Goal: Task Accomplishment & Management: Complete application form

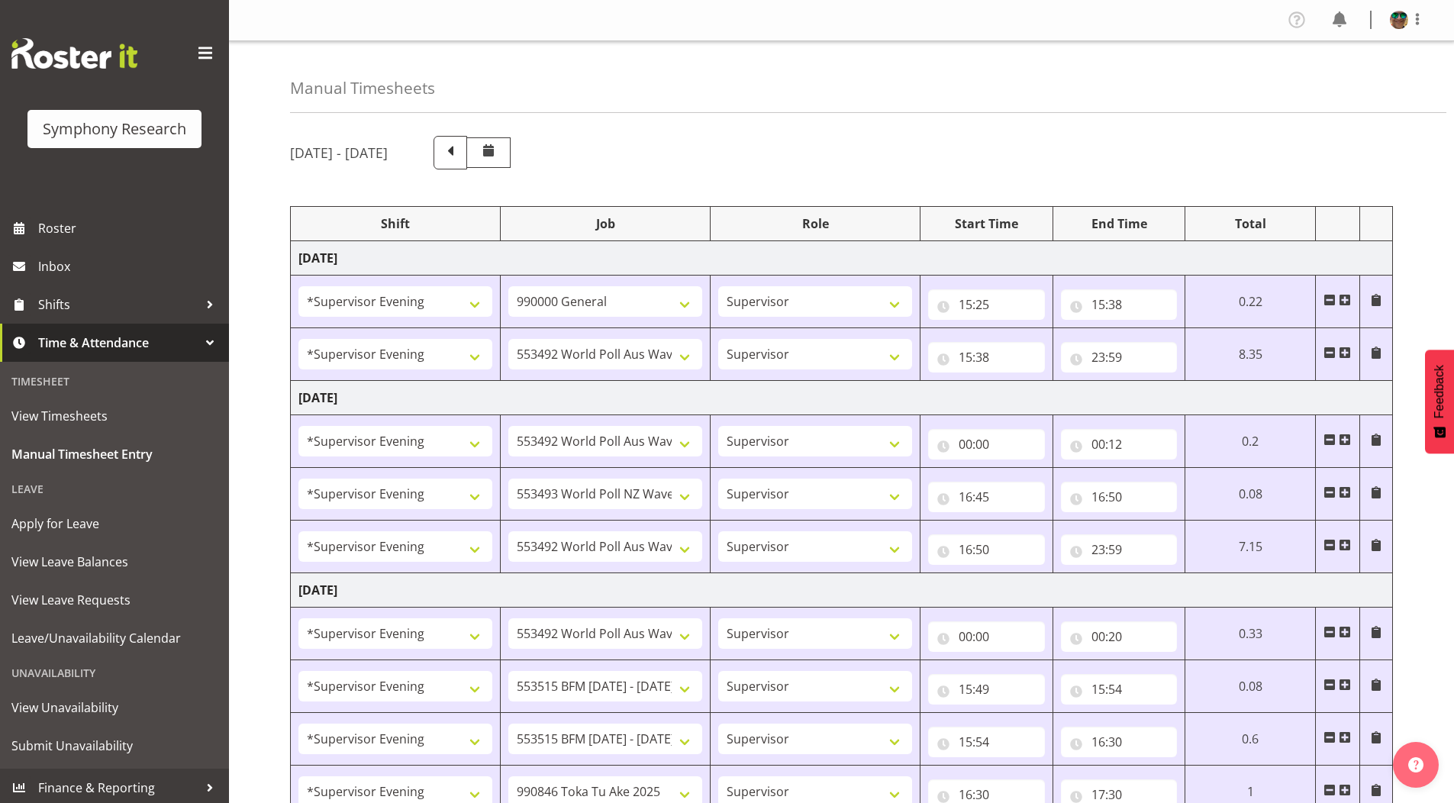
select select "4583"
select select "743"
select select "4583"
select select "10499"
select select "4583"
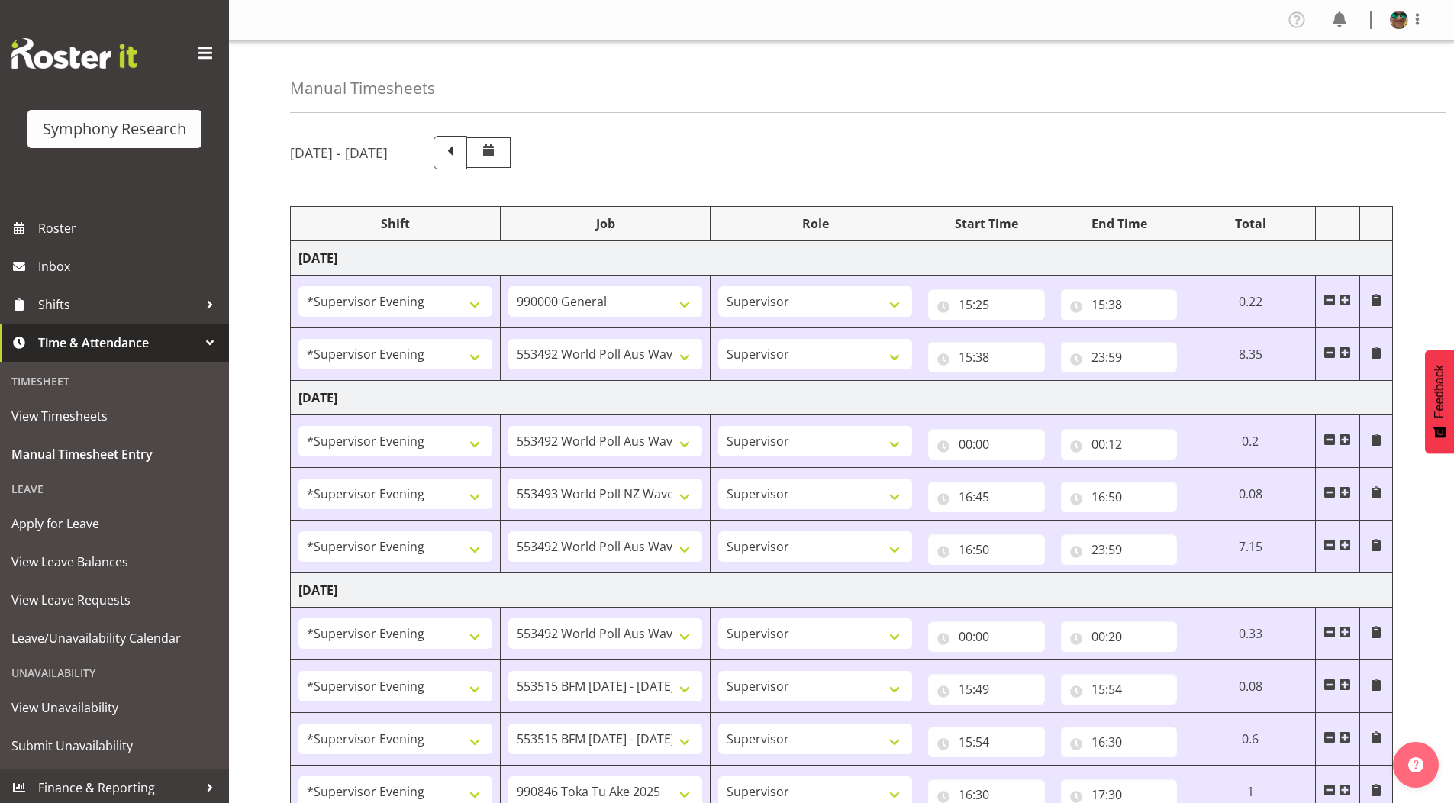
select select "10499"
select select "4583"
select select "10527"
select select "4583"
select select "10499"
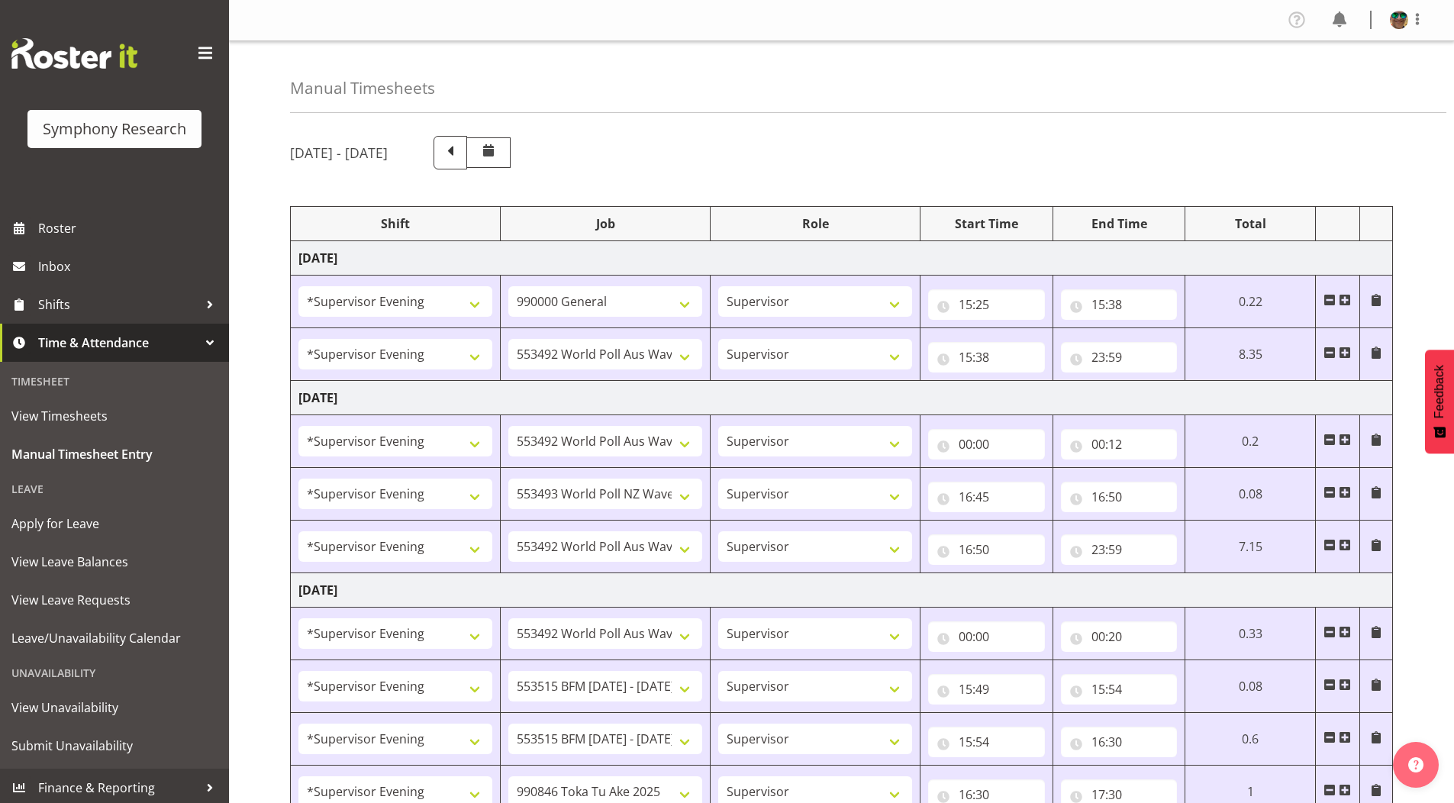
select select "4583"
select select "10499"
select select "4583"
select select "10731"
select select "4583"
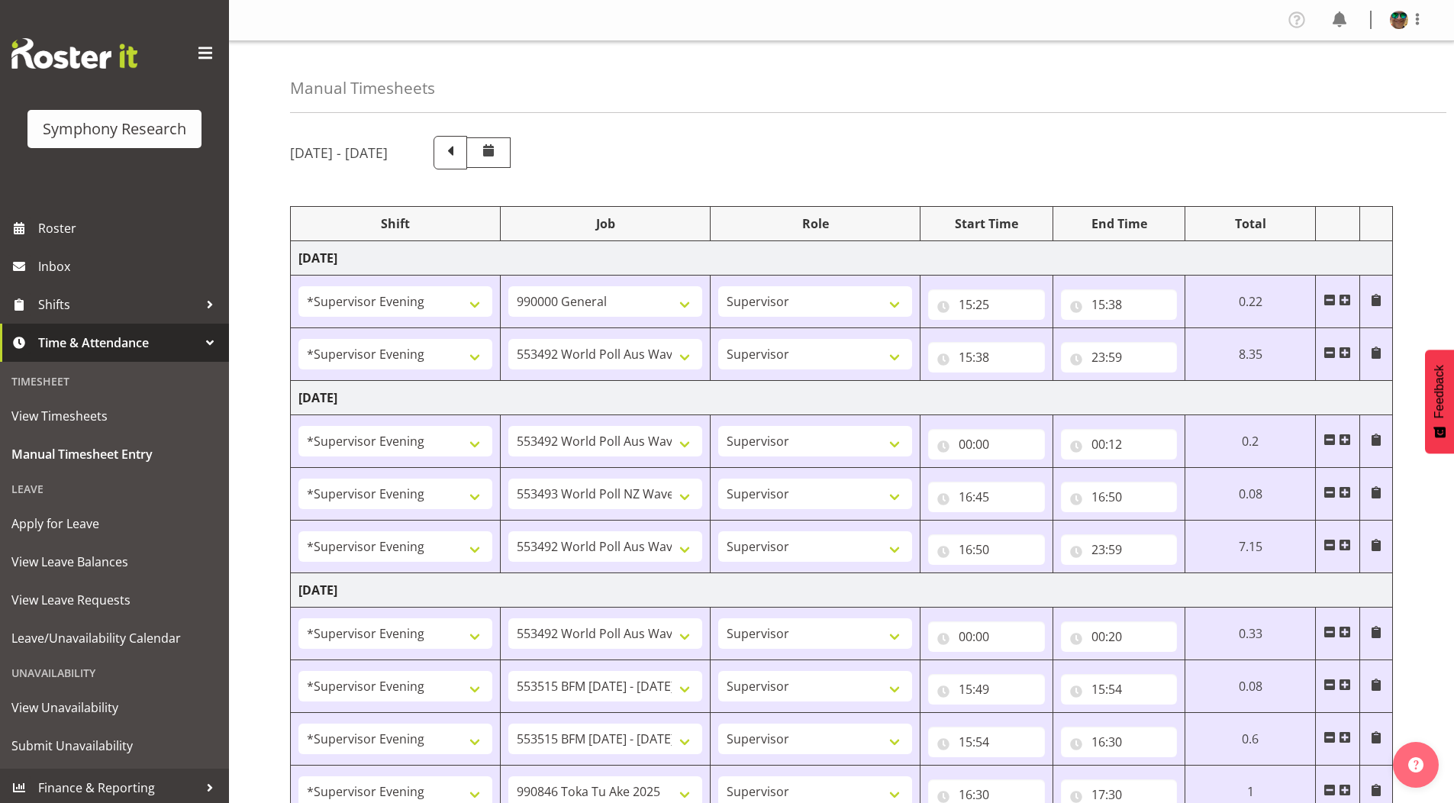
select select "10731"
select select "4583"
select select "9426"
select select "4583"
select select "10633"
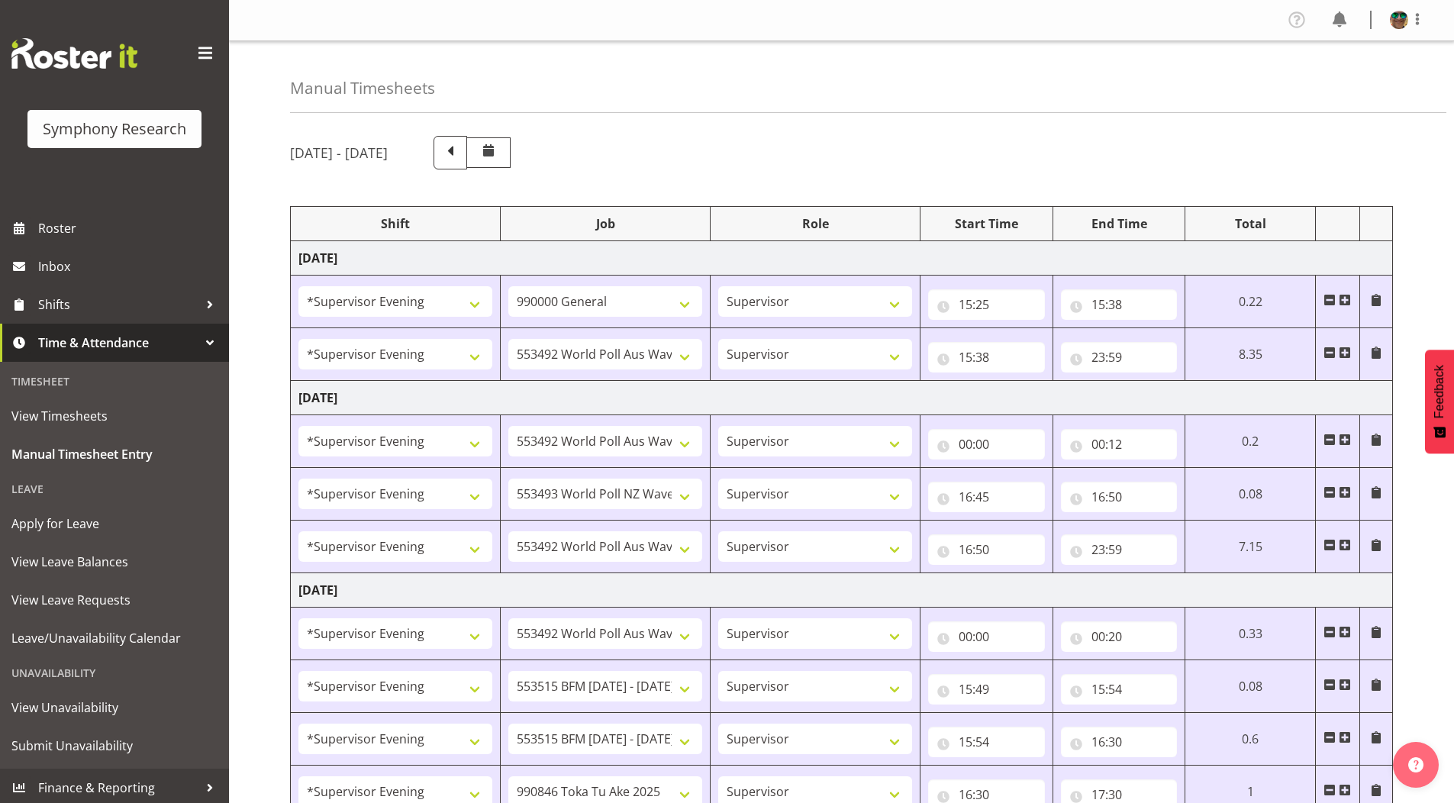
select select "4583"
select select "10730"
select select "4583"
select select "10575"
select select "4583"
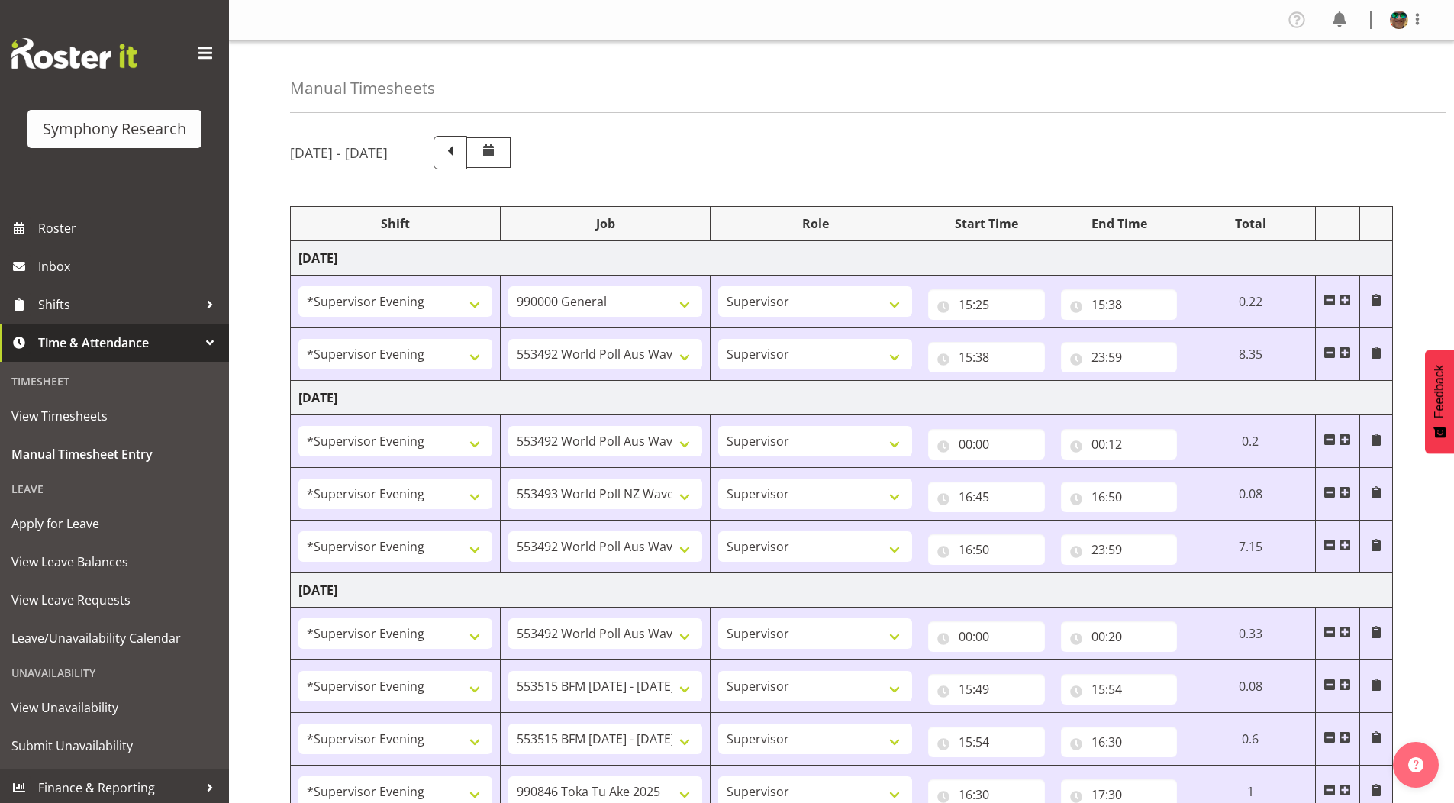
select select "743"
select select "4583"
select select "10731"
select select "4583"
select select "10731"
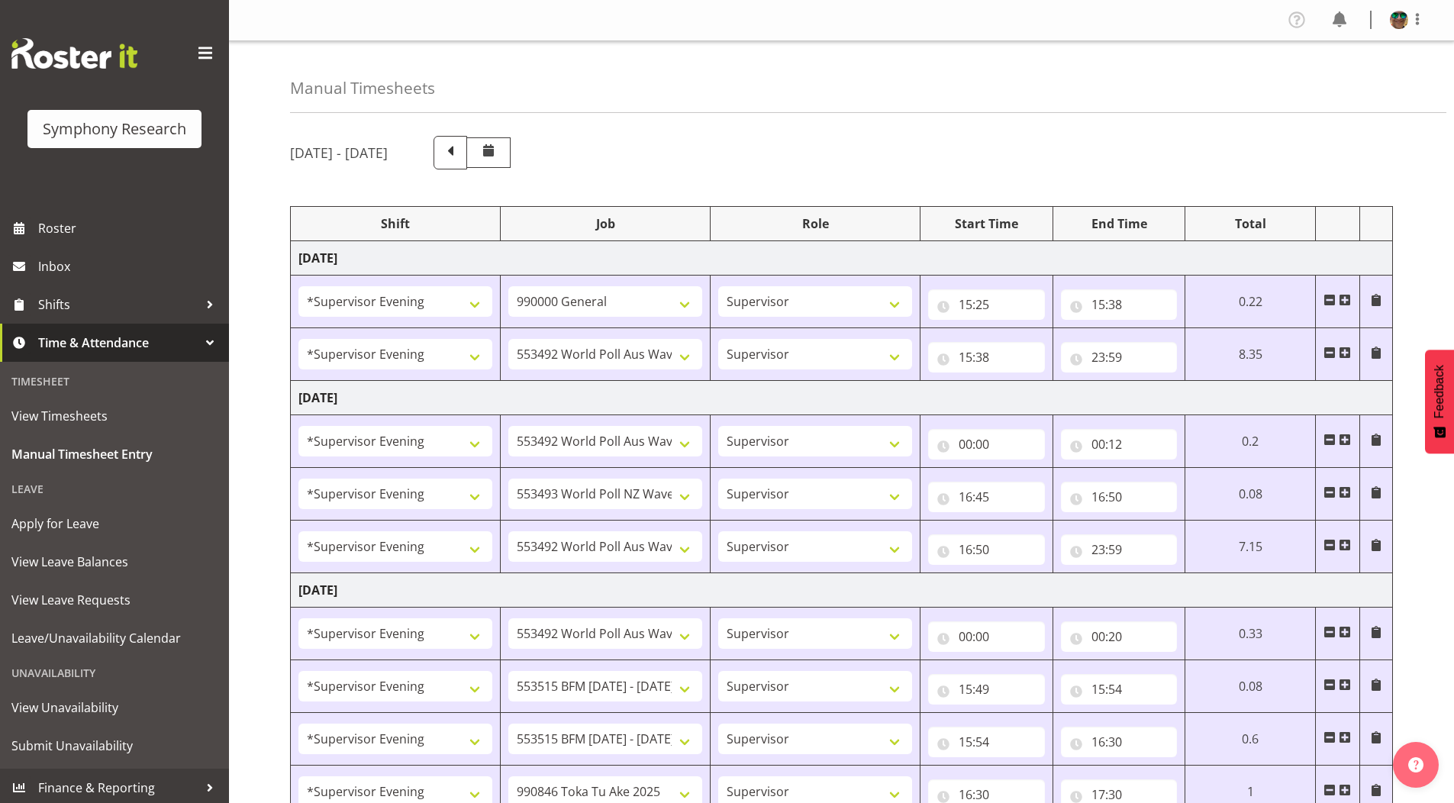
select select "4583"
select select "9426"
select select "4583"
select select "10730"
select select "4583"
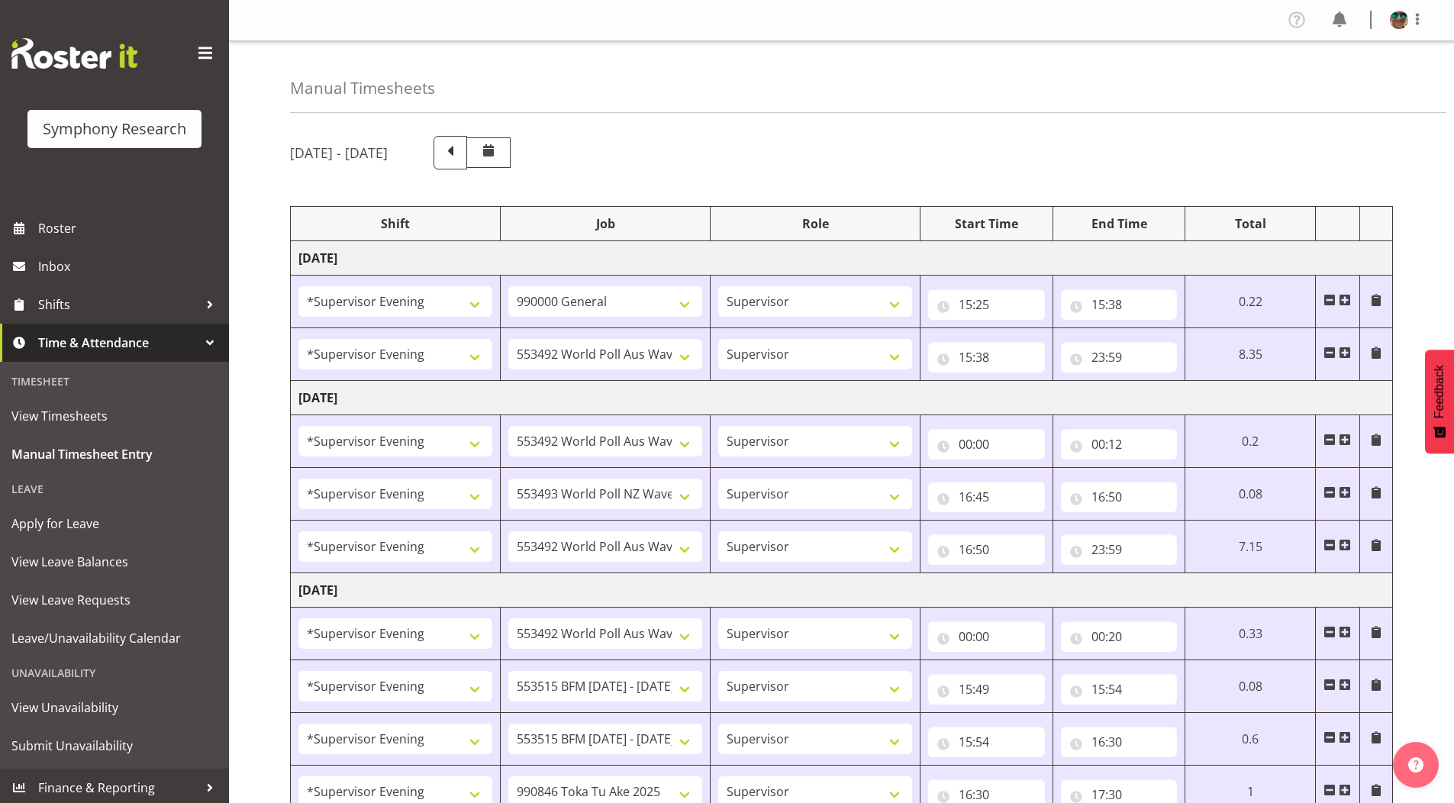
select select "10575"
select select "4583"
select select "9426"
select select "4583"
select select "10731"
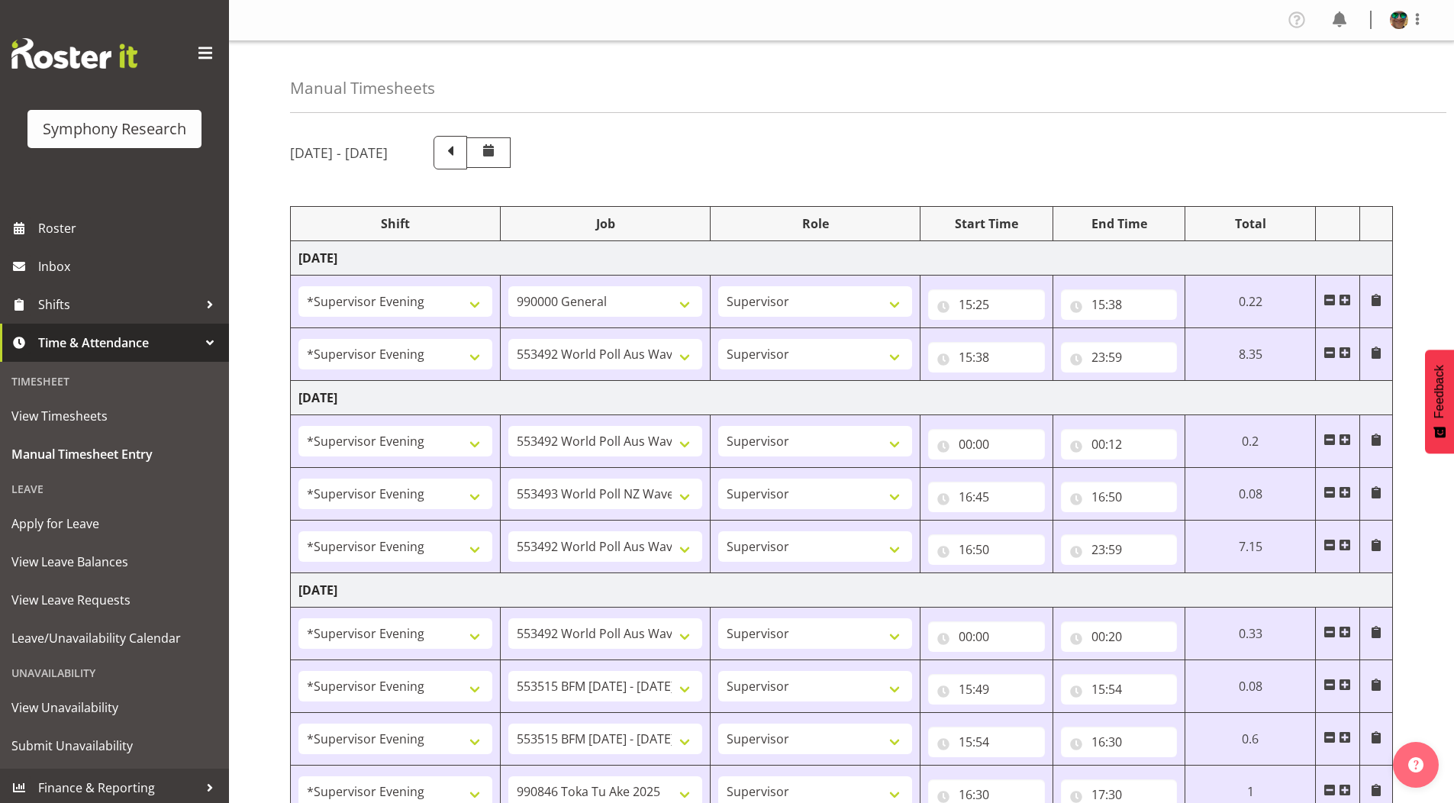
select select "4583"
select select "10731"
select select "4583"
select select "10730"
select select "4583"
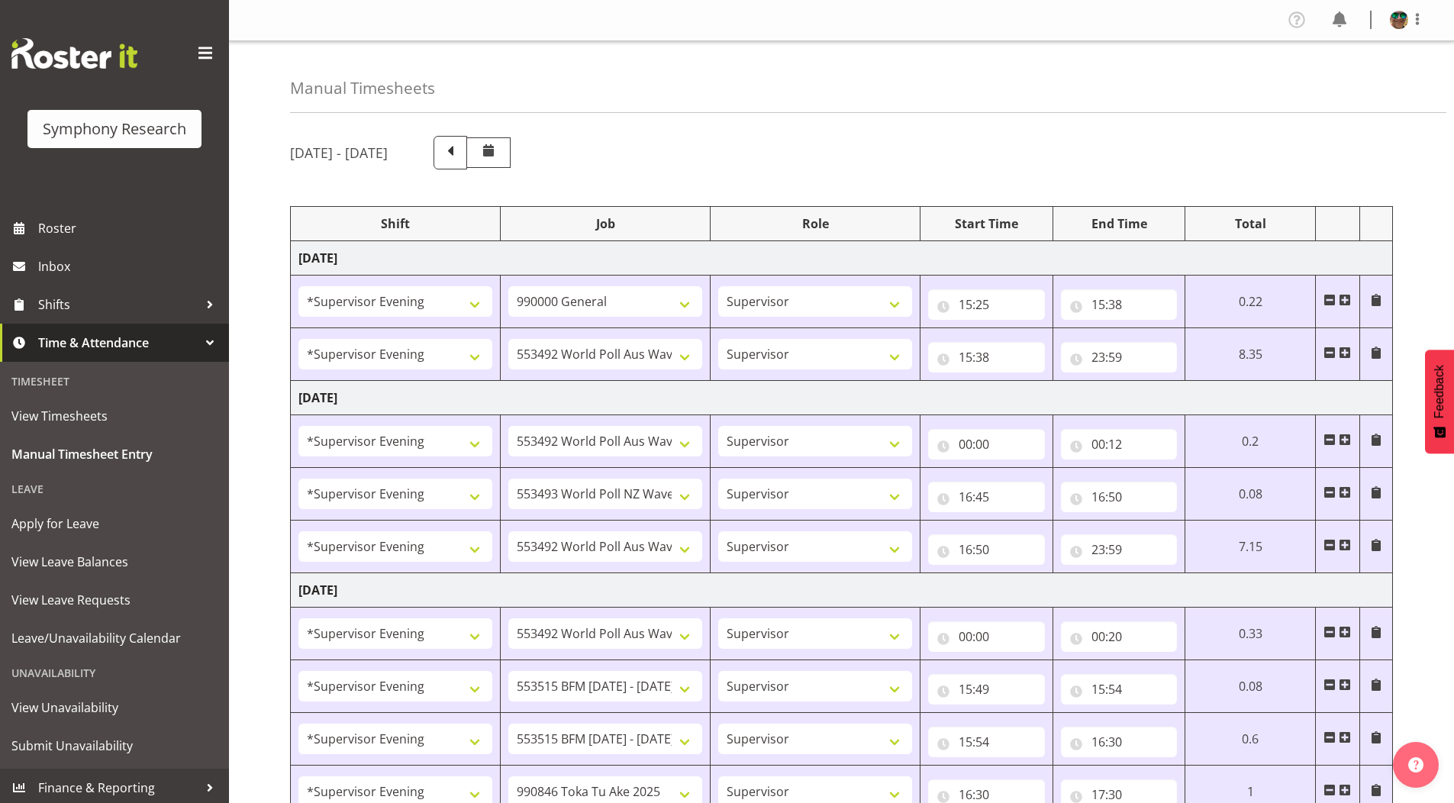
select select "9426"
select select "19170"
select select "9426"
select select "19170"
select select "10731"
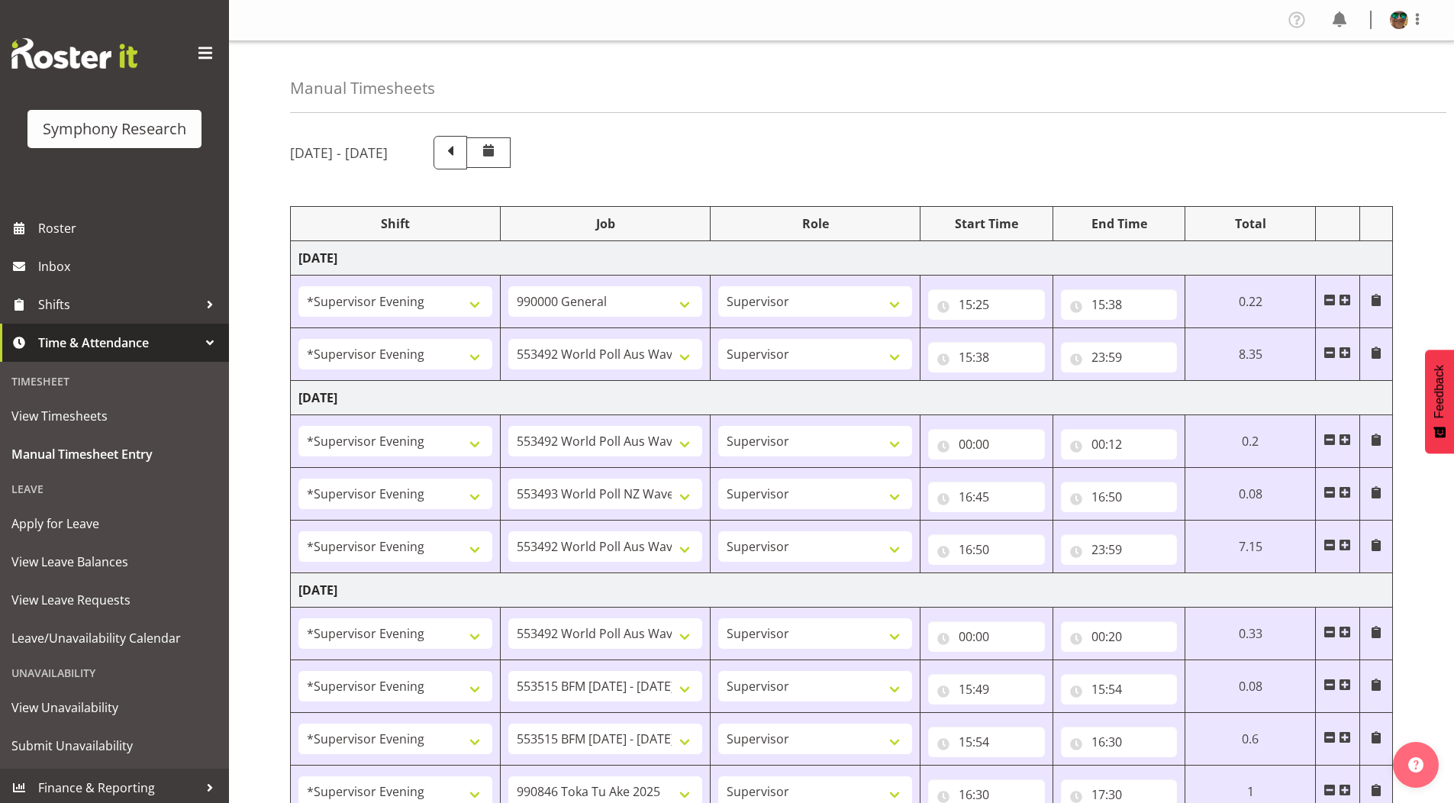
select select "19170"
select select "10731"
select select "19170"
select select "10730"
select select "19170"
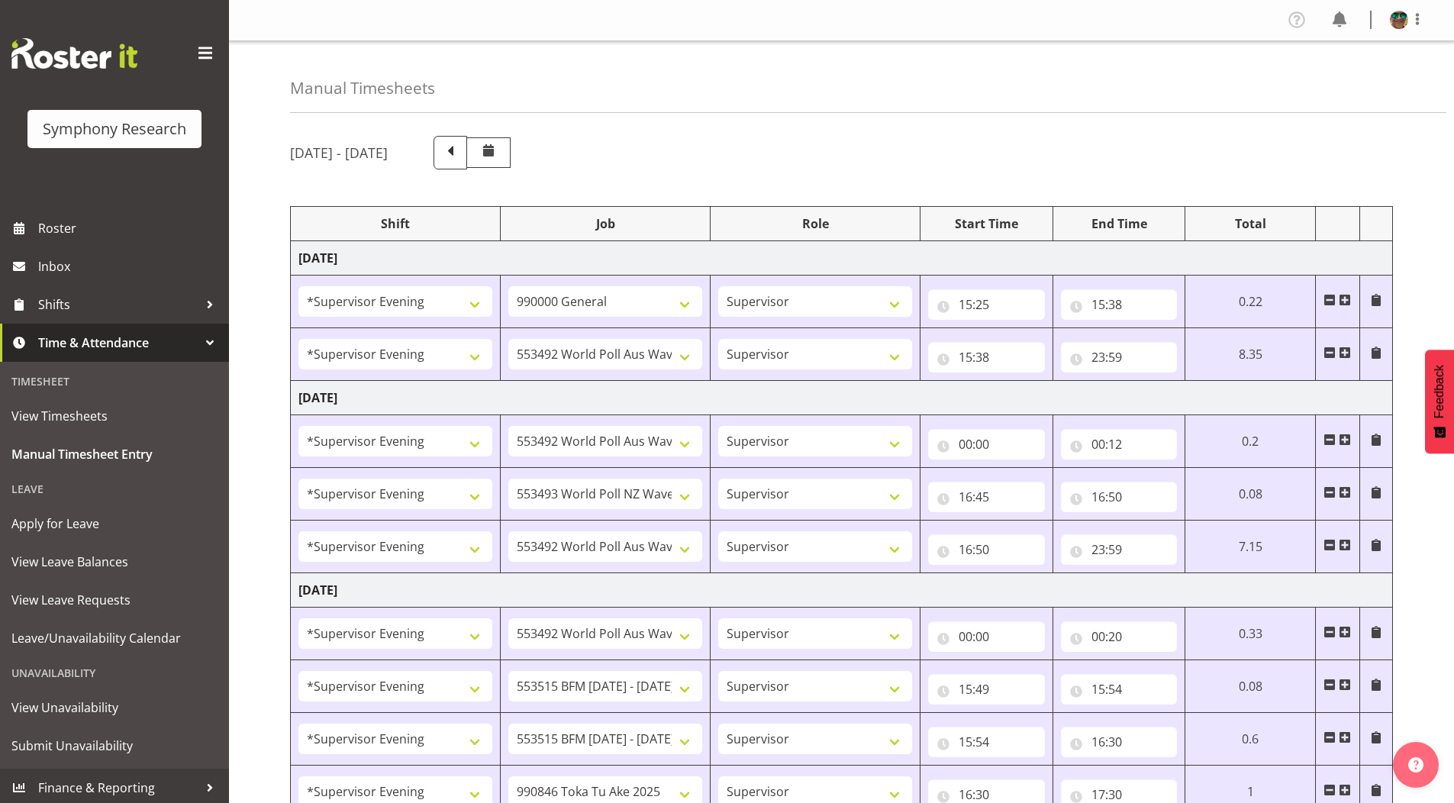
select select "10732"
select select "19170"
select select "10499"
select select "19170"
select select "10575"
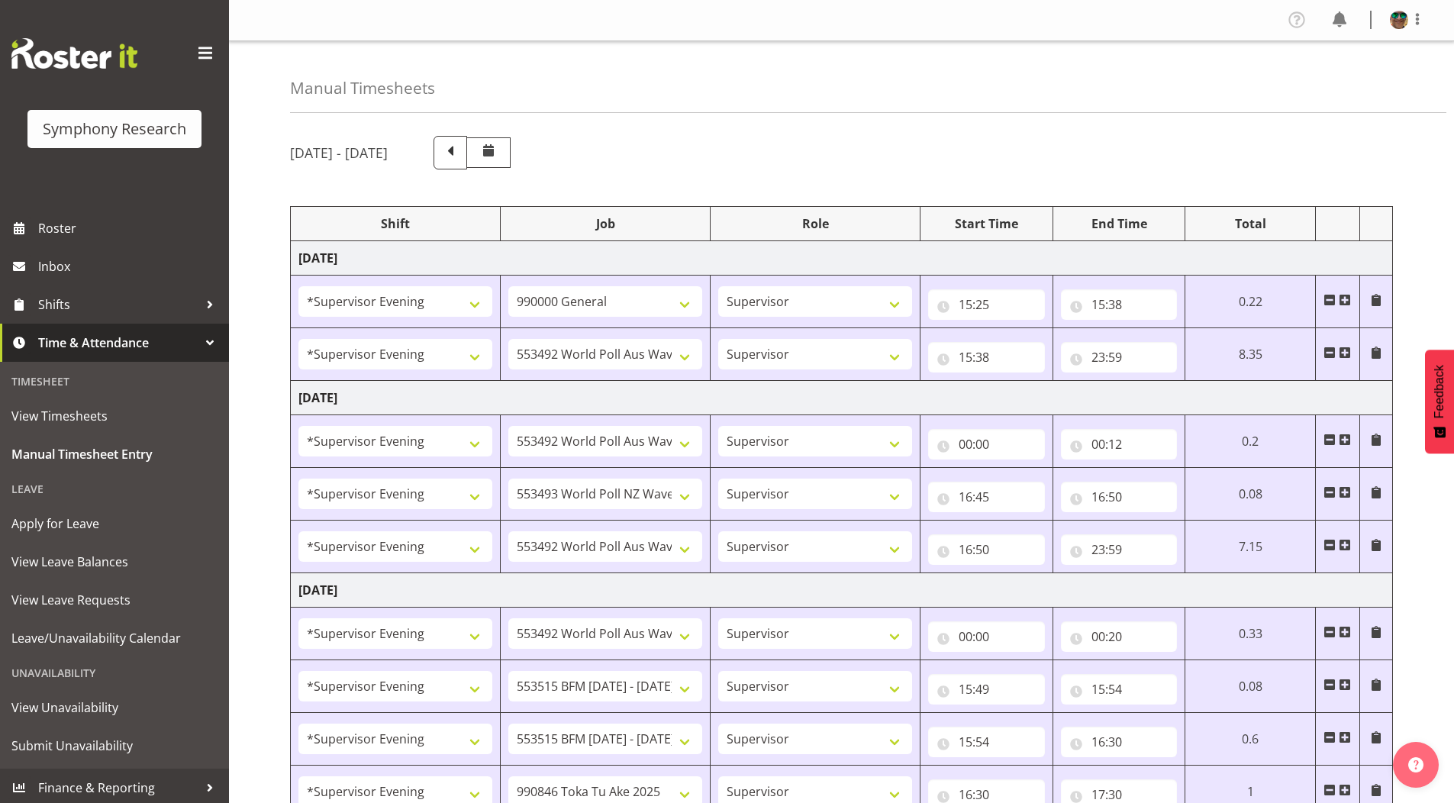
select select "19170"
select select "9426"
select select "19170"
select select "10731"
select select "19170"
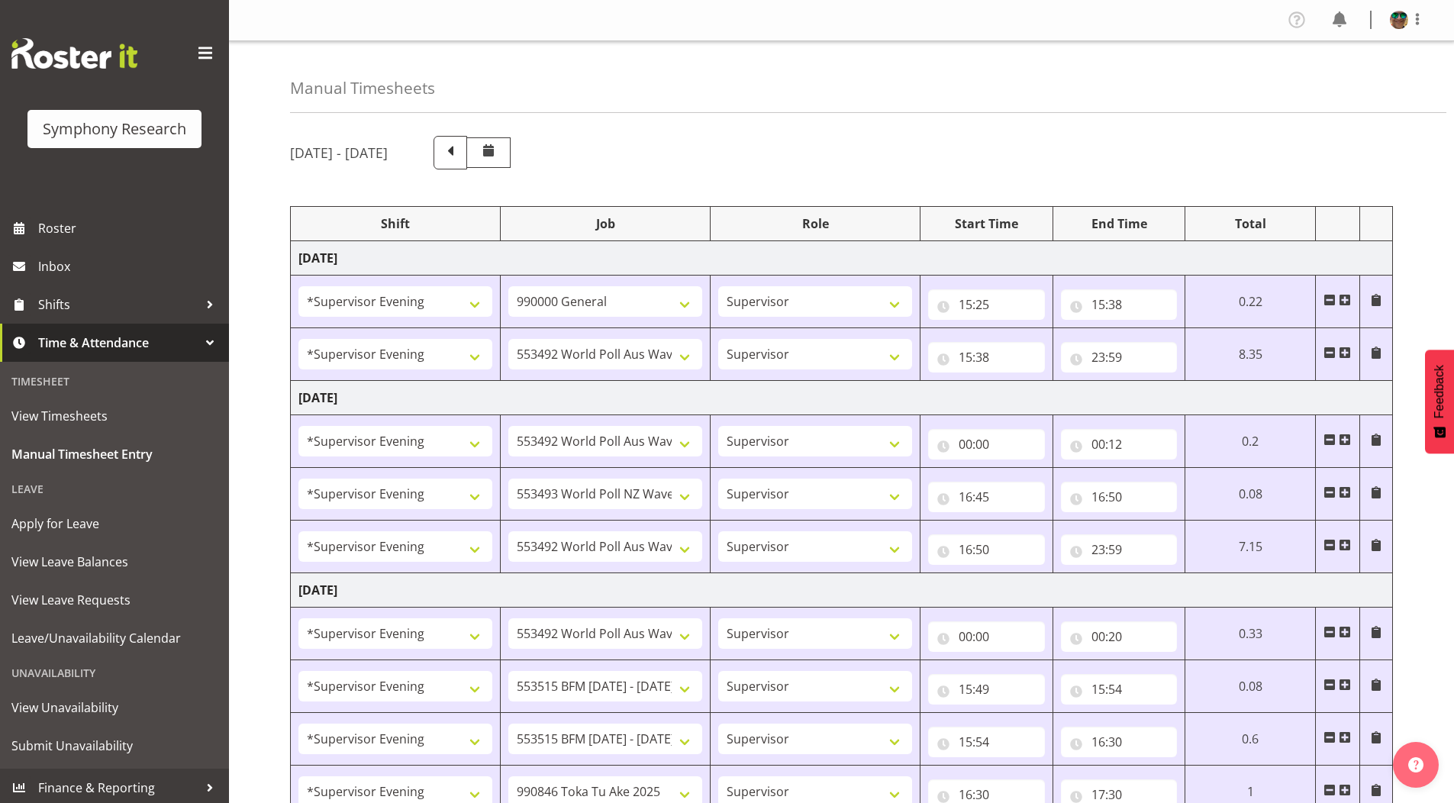
select select "10731"
select select "19170"
select select "10730"
select select "19170"
select select "10732"
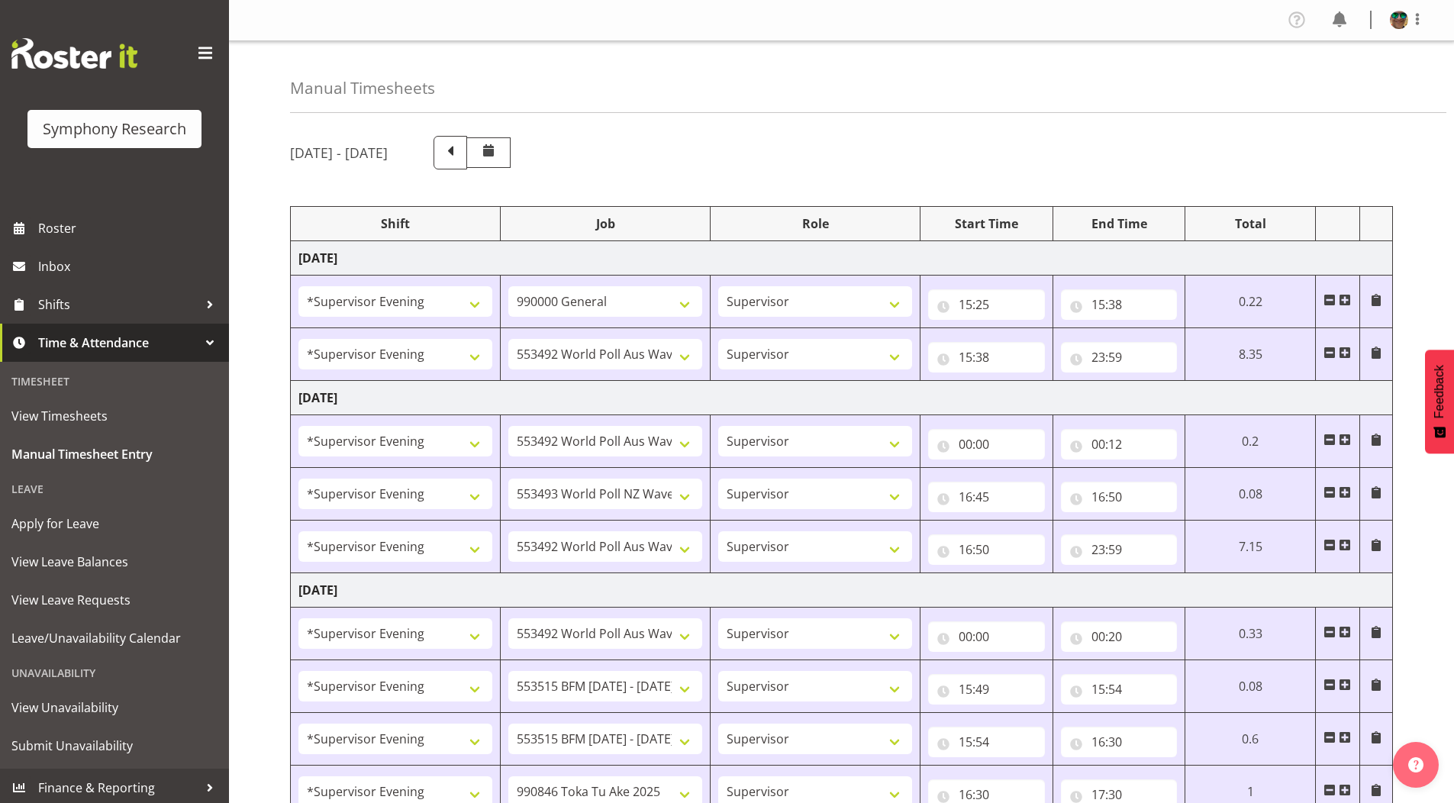
select select "19170"
select select "10575"
select select "11"
select select "30"
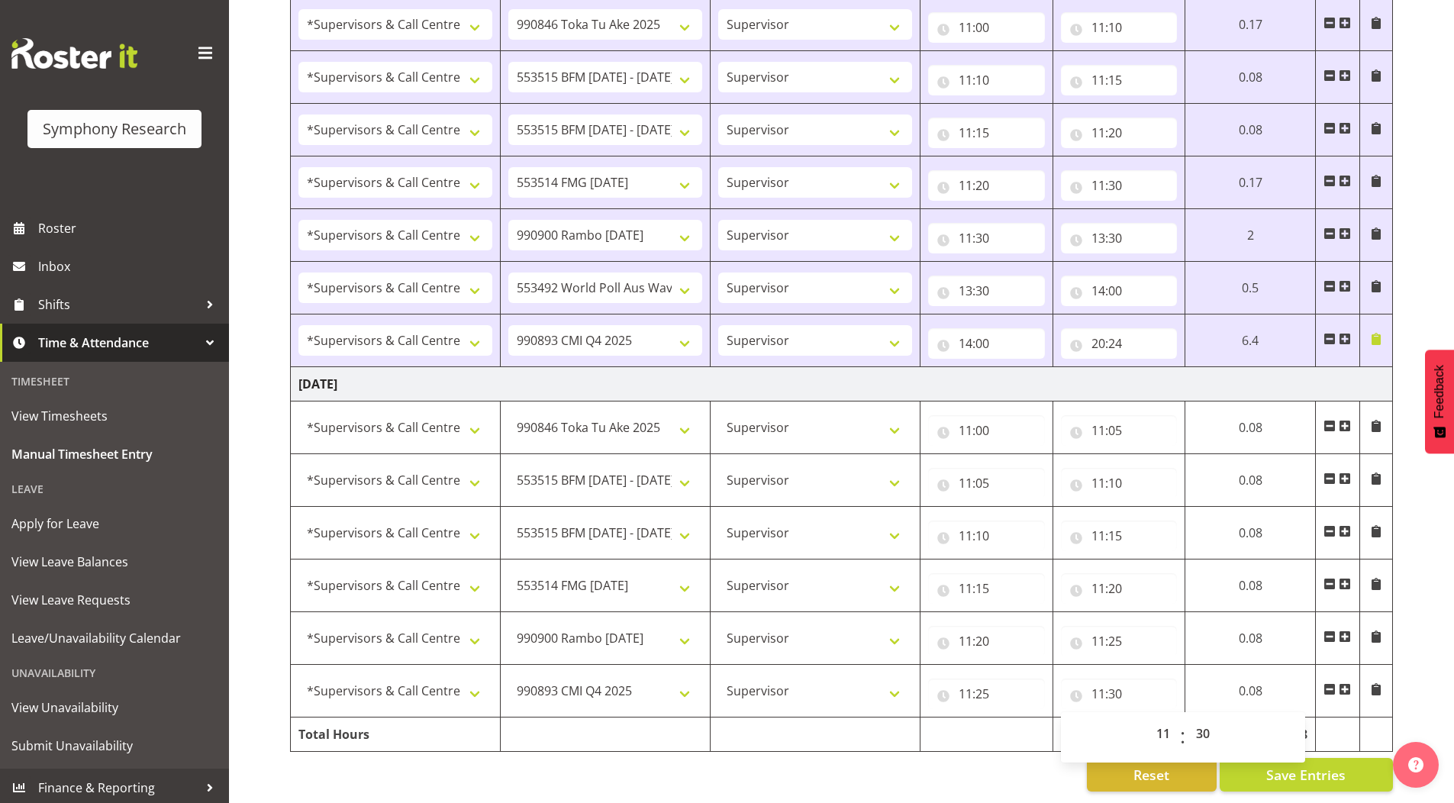
scroll to position [1672, 0]
click at [566, 682] on select "550060 IF Admin 553492 World Poll Aus Wave 2 Main 2025 553493 World Poll NZ Wav…" at bounding box center [605, 691] width 194 height 31
select select "9426"
click at [508, 676] on select "550060 IF Admin 553492 World Poll Aus Wave 2 Main 2025 553493 World Poll NZ Wav…" at bounding box center [605, 691] width 194 height 31
click at [1120, 684] on input "11:30" at bounding box center [1119, 694] width 117 height 31
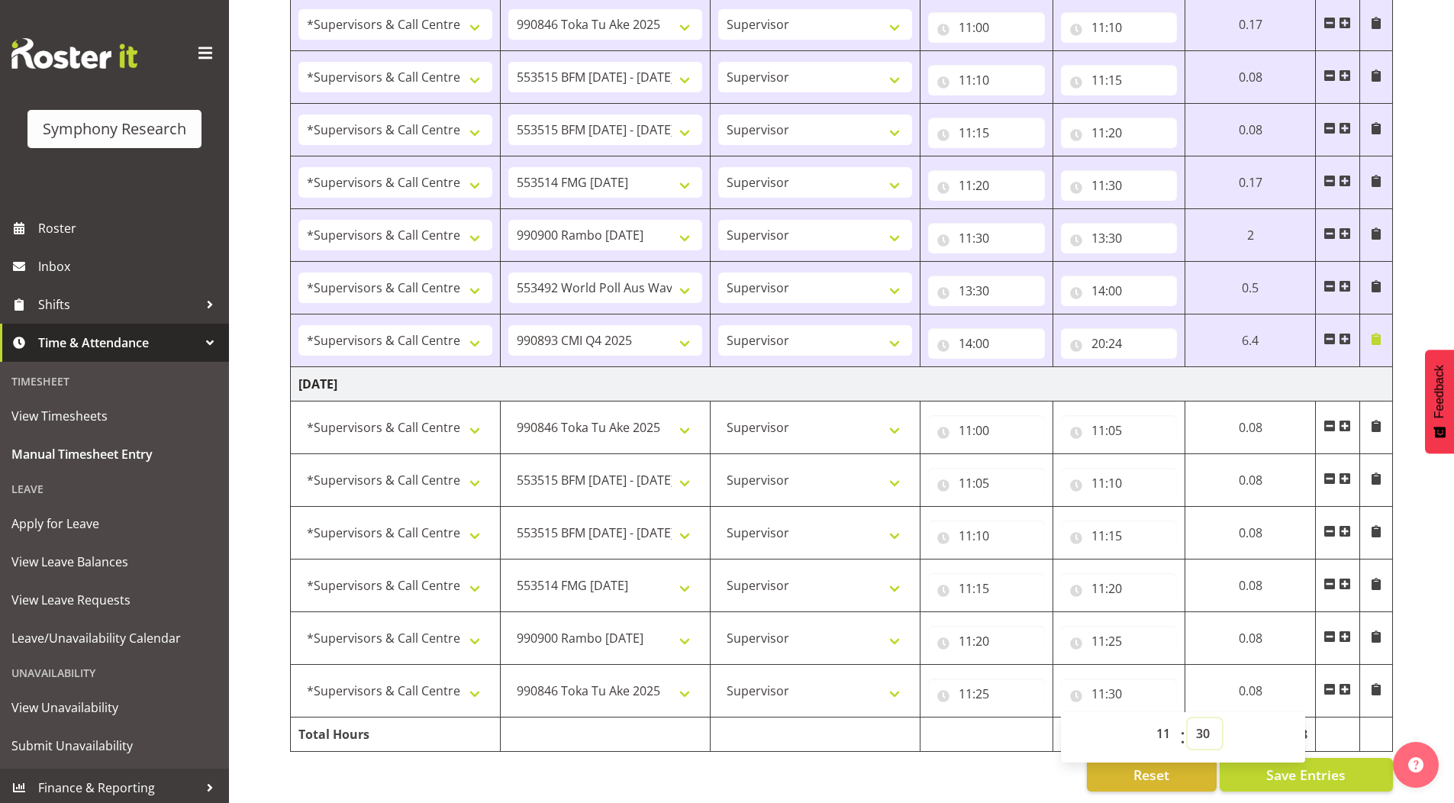
click at [1201, 718] on select "00 01 02 03 04 05 06 07 08 09 10 11 12 13 14 15 16 17 18 19 20 21 22 23 24 25 2…" at bounding box center [1205, 733] width 34 height 31
select select "40"
click at [1188, 718] on select "00 01 02 03 04 05 06 07 08 09 10 11 12 13 14 15 16 17 18 19 20 21 22 23 24 25 2…" at bounding box center [1205, 733] width 34 height 31
type input "11:40"
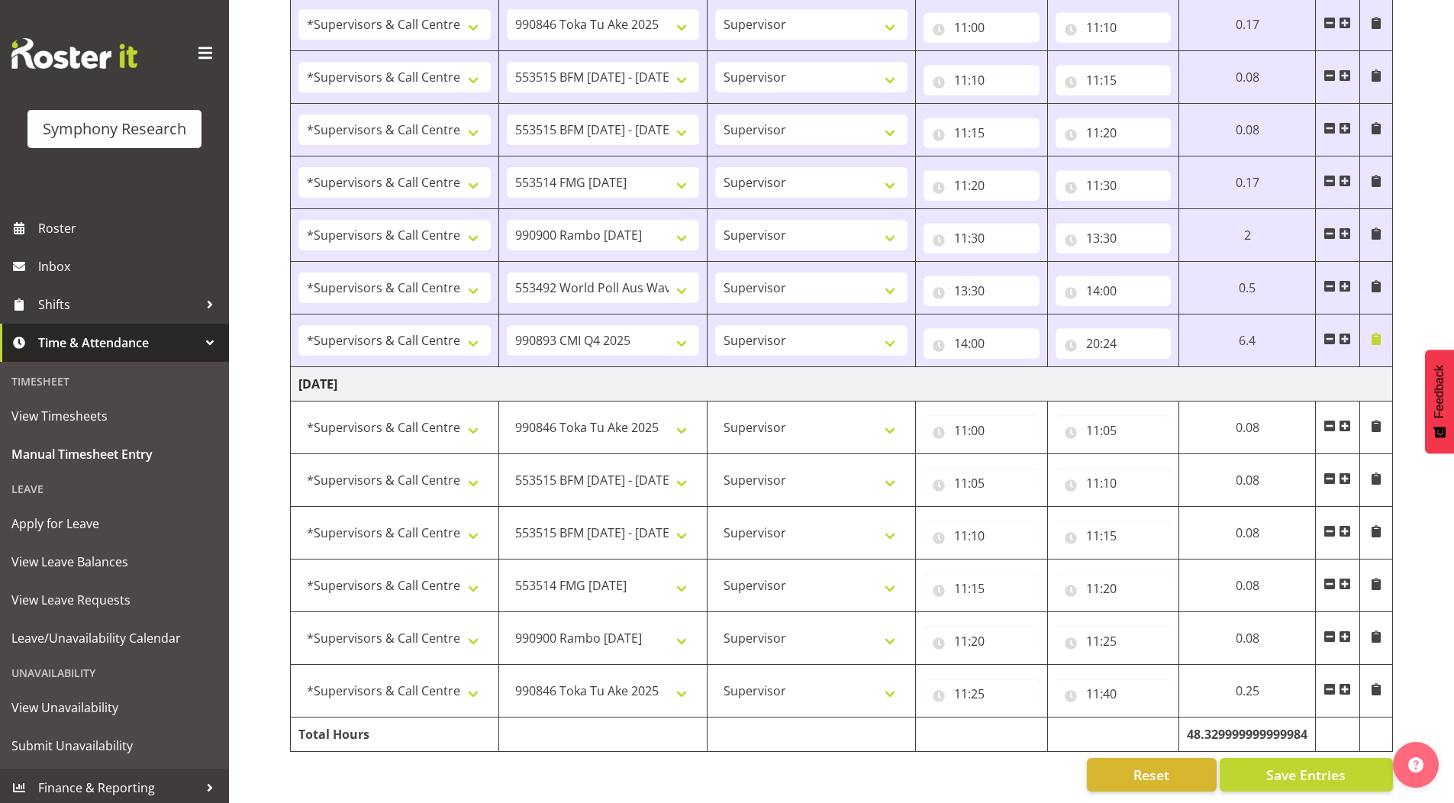
click at [1342, 683] on span at bounding box center [1345, 689] width 12 height 12
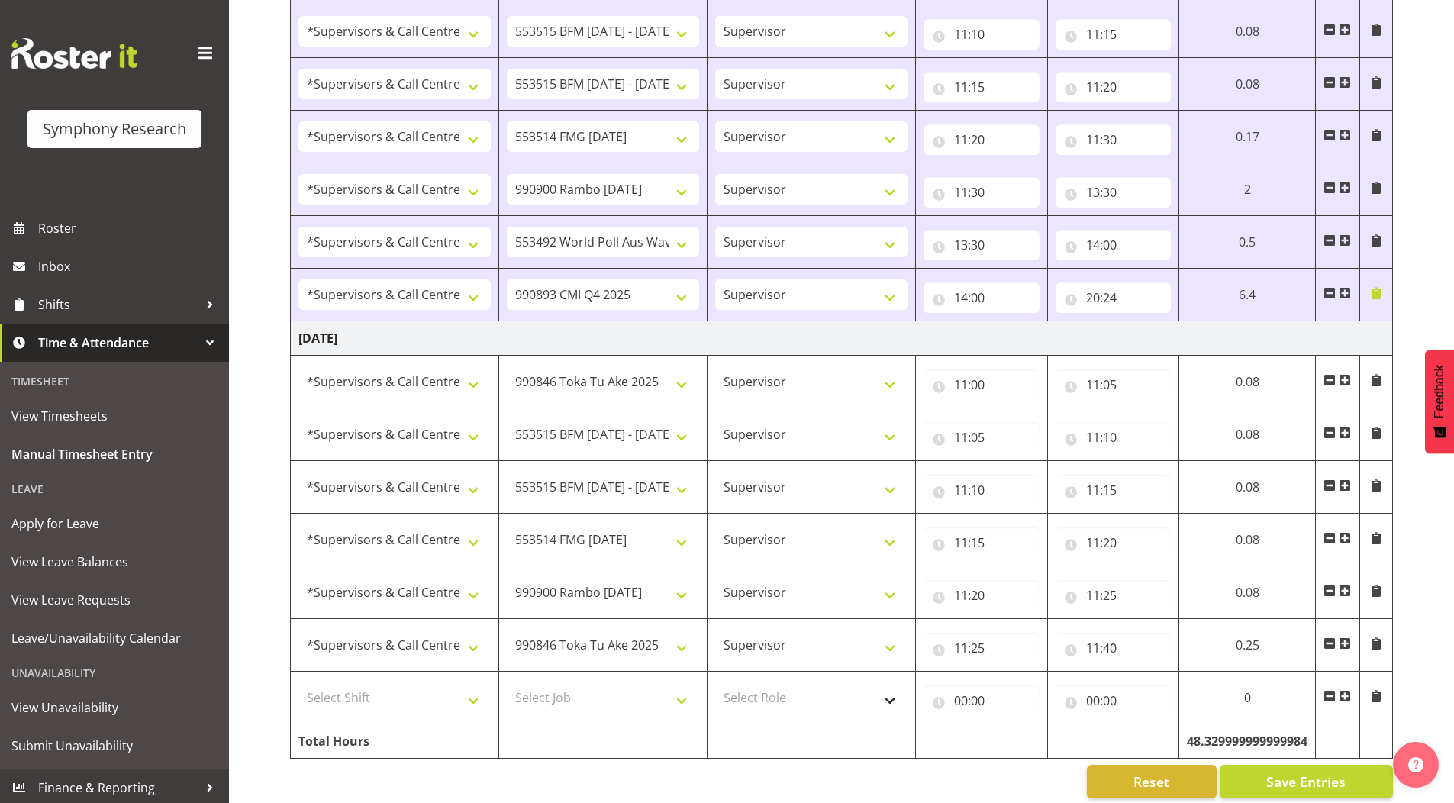
scroll to position [1724, 0]
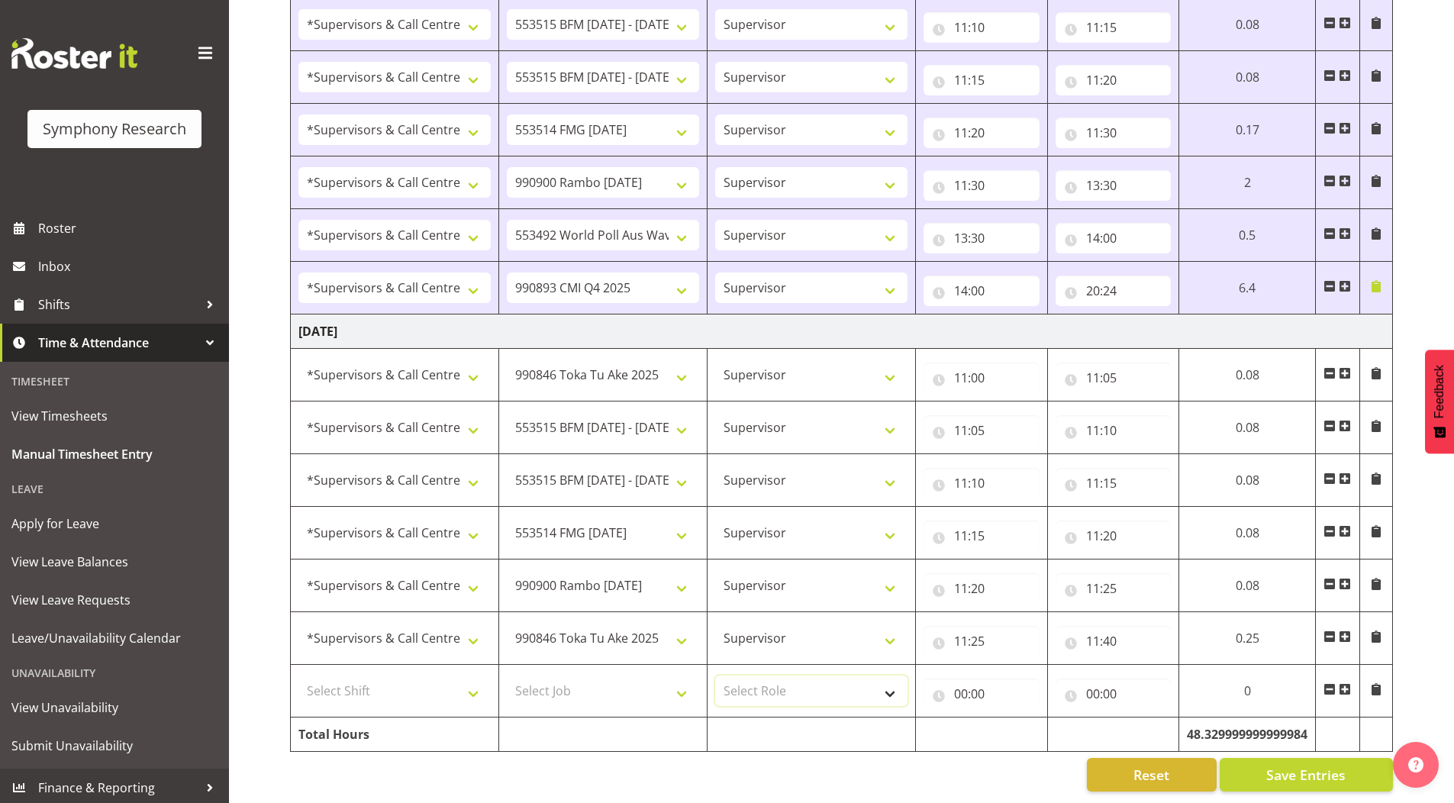
click at [738, 676] on select "Select Role Supervisor Briefing Interviewing" at bounding box center [811, 691] width 192 height 31
select select "45"
click at [715, 676] on select "Select Role Supervisor Briefing Interviewing" at bounding box center [811, 691] width 192 height 31
drag, startPoint x: 572, startPoint y: 680, endPoint x: 566, endPoint y: 664, distance: 16.9
click at [572, 680] on select "Select Job 550060 IF Admin 553492 World Poll Aus Wave 2 Main 2025 553493 World …" at bounding box center [603, 691] width 192 height 31
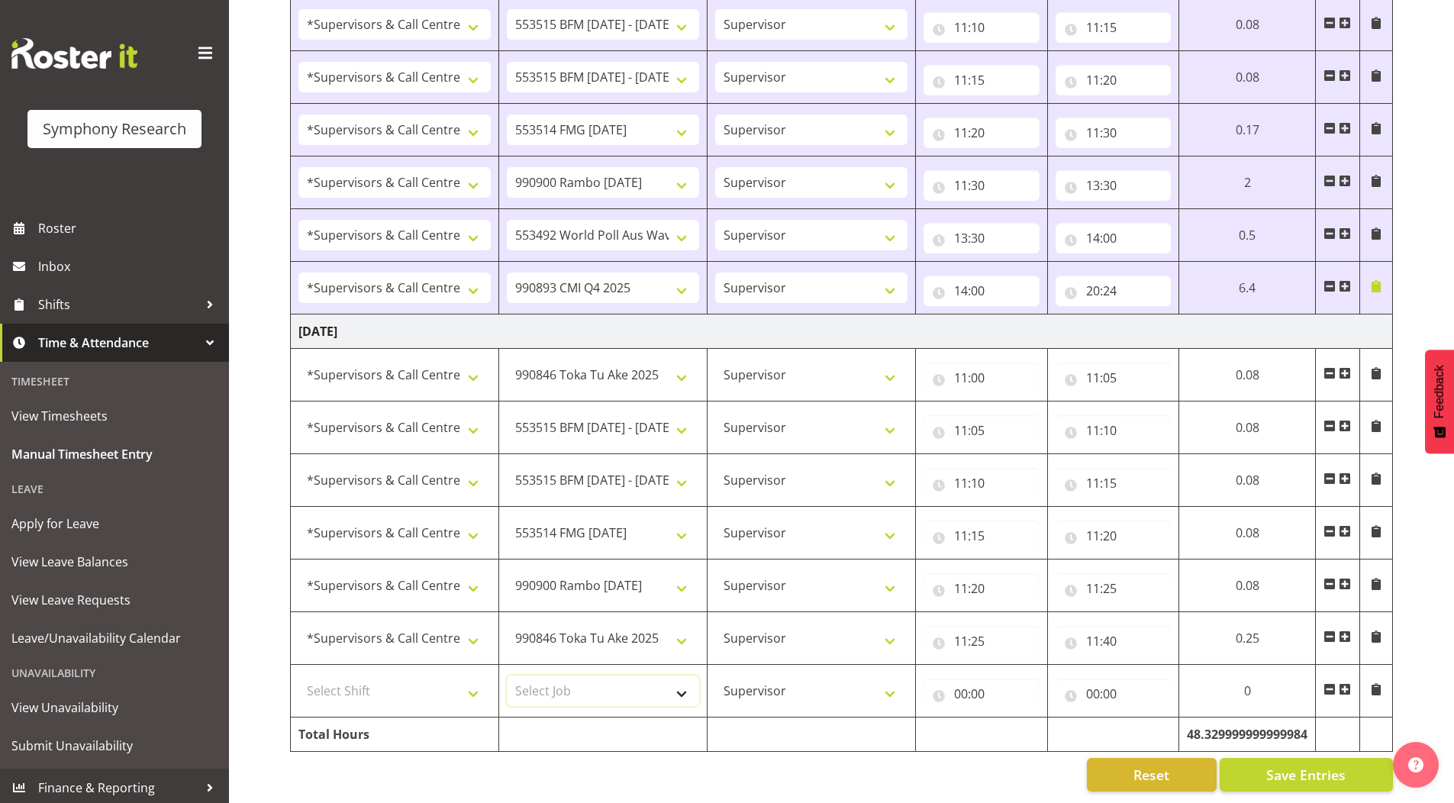
select select "10499"
click at [507, 676] on select "Select Job 550060 IF Admin 553492 World Poll Aus Wave 2 Main 2025 553493 World …" at bounding box center [603, 691] width 192 height 31
click at [366, 678] on select "Select Shift !!Weekend Residential (Roster IT Shift Label) *Business 9/10am ~ 4…" at bounding box center [394, 691] width 192 height 31
select select "19170"
click at [298, 676] on select "Select Shift !!Weekend Residential (Roster IT Shift Label) *Business 9/10am ~ 4…" at bounding box center [394, 691] width 192 height 31
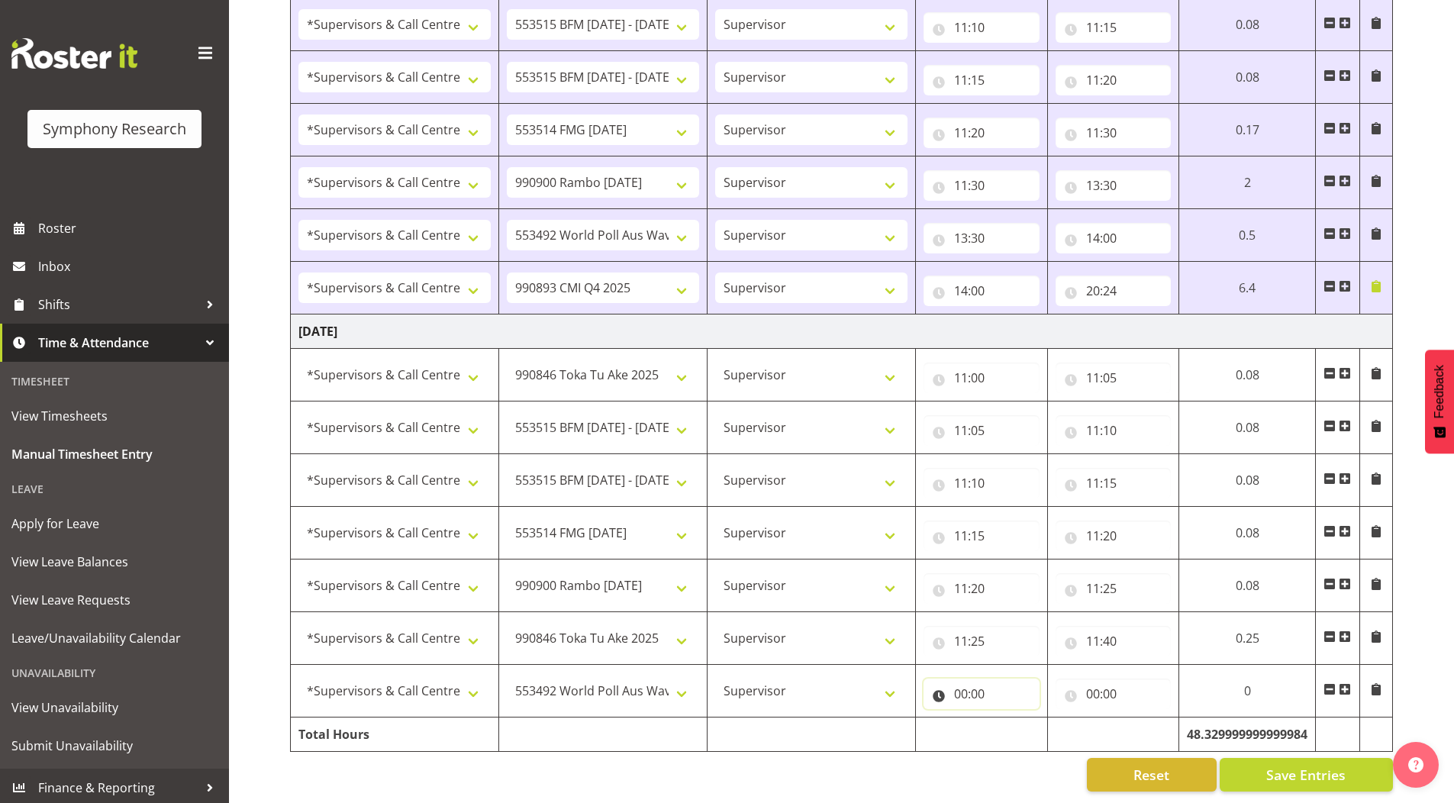
click at [959, 685] on input "00:00" at bounding box center [982, 694] width 116 height 31
drag, startPoint x: 1027, startPoint y: 725, endPoint x: 1025, endPoint y: 712, distance: 13.1
click at [1027, 725] on select "00 01 02 03 04 05 06 07 08 09 10 11 12 13 14 15 16 17 18 19 20 21 22 23" at bounding box center [1028, 733] width 34 height 31
select select "11"
click at [1011, 718] on select "00 01 02 03 04 05 06 07 08 09 10 11 12 13 14 15 16 17 18 19 20 21 22 23" at bounding box center [1028, 733] width 34 height 31
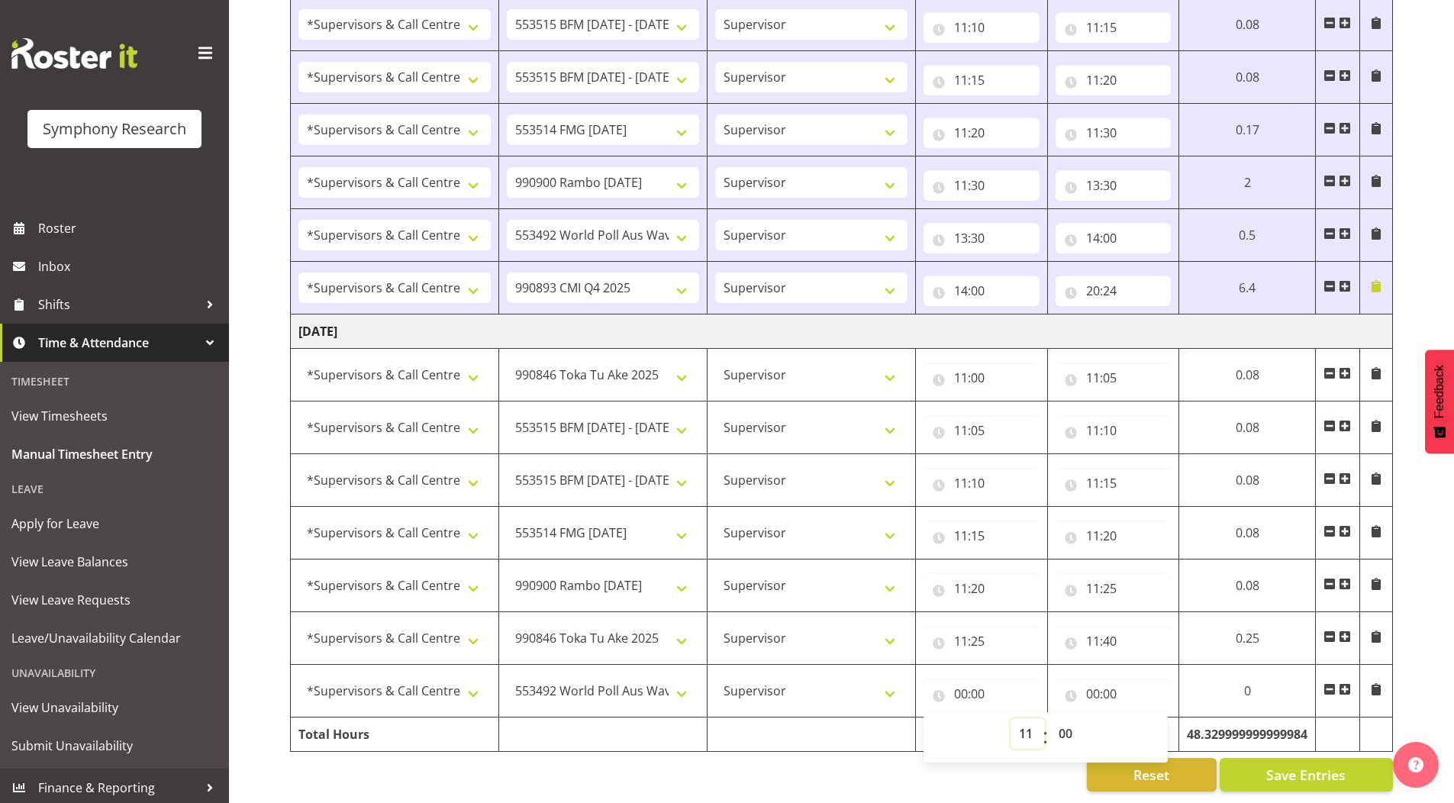
type input "11:00"
click at [1063, 727] on select "00 01 02 03 04 05 06 07 08 09 10 11 12 13 14 15 16 17 18 19 20 21 22 23 24 25 2…" at bounding box center [1067, 733] width 34 height 31
select select "40"
click at [1054, 718] on select "00 01 02 03 04 05 06 07 08 09 10 11 12 13 14 15 16 17 18 19 20 21 22 23 24 25 2…" at bounding box center [1067, 733] width 34 height 31
type input "11:40"
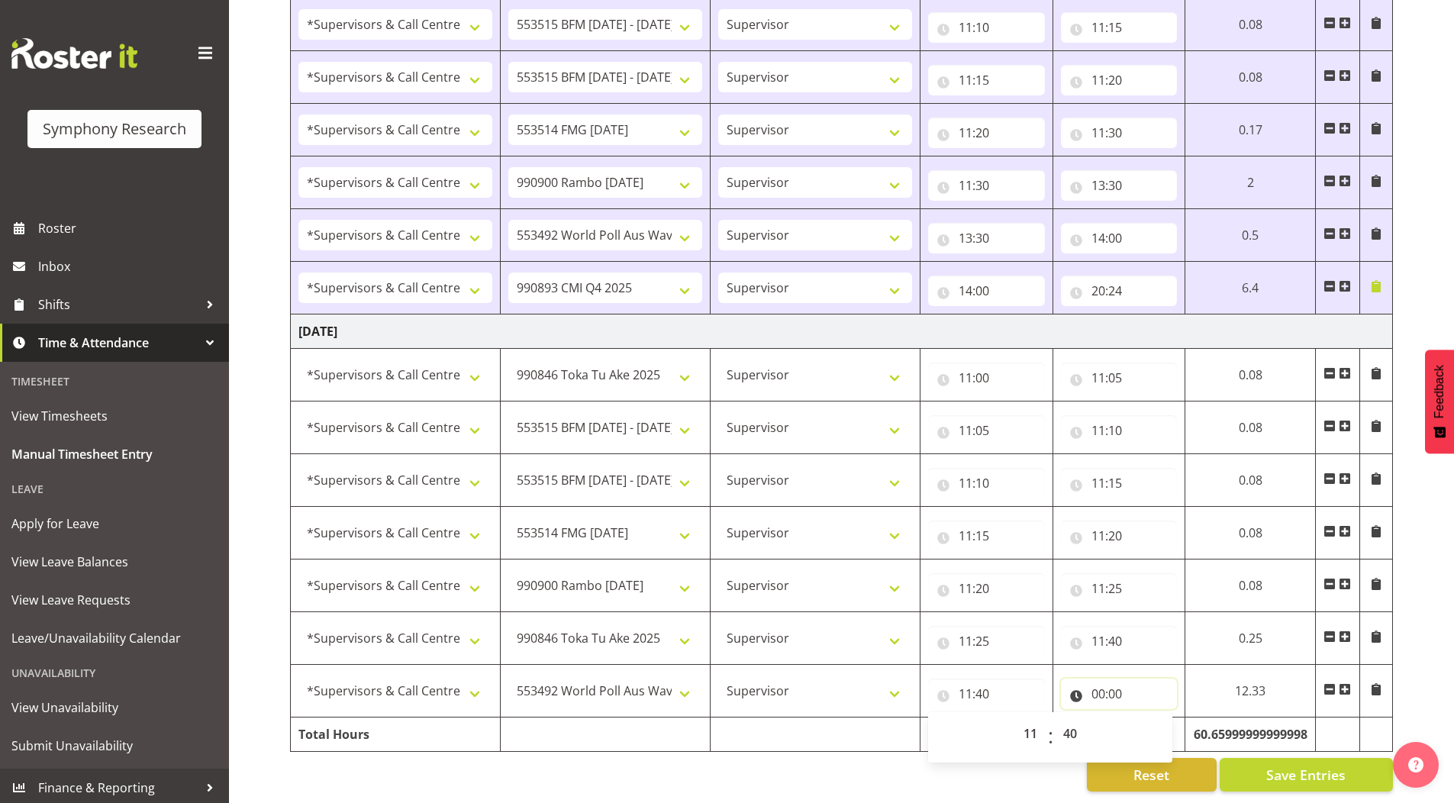
click at [1094, 683] on input "00:00" at bounding box center [1119, 694] width 117 height 31
drag, startPoint x: 1150, startPoint y: 722, endPoint x: 1151, endPoint y: 711, distance: 11.5
click at [1150, 722] on select "00 01 02 03 04 05 06 07 08 09 10 11 12 13 14 15 16 17 18 19 20 21 22 23" at bounding box center [1165, 733] width 34 height 31
select select "13"
click at [1148, 718] on select "00 01 02 03 04 05 06 07 08 09 10 11 12 13 14 15 16 17 18 19 20 21 22 23" at bounding box center [1165, 733] width 34 height 31
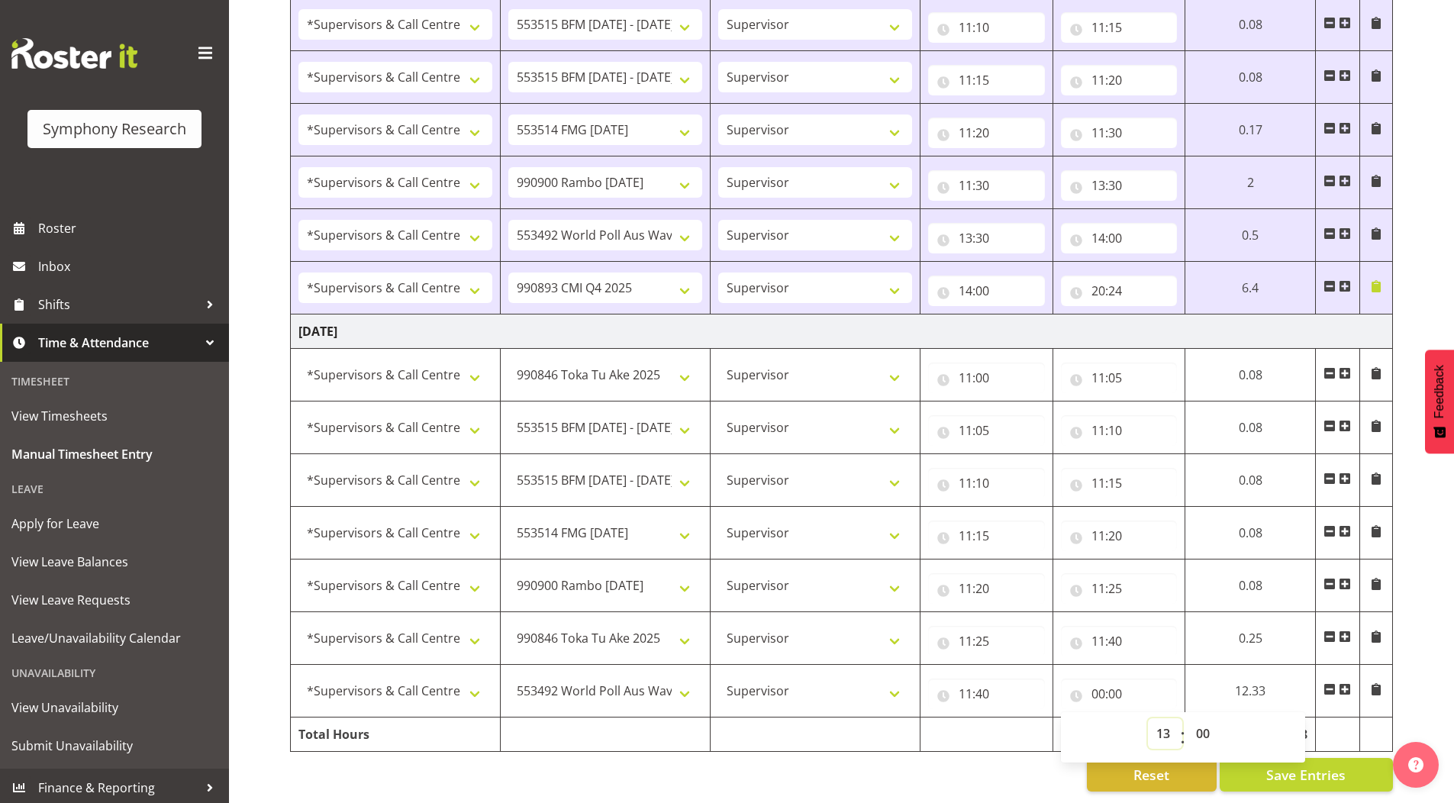
type input "13:00"
click at [1199, 724] on select "00 01 02 03 04 05 06 07 08 09 10 11 12 13 14 15 16 17 18 19 20 21 22 23 24 25 2…" at bounding box center [1205, 733] width 34 height 31
select select "20"
click at [1188, 718] on select "00 01 02 03 04 05 06 07 08 09 10 11 12 13 14 15 16 17 18 19 20 21 22 23 24 25 2…" at bounding box center [1205, 733] width 34 height 31
type input "13:20"
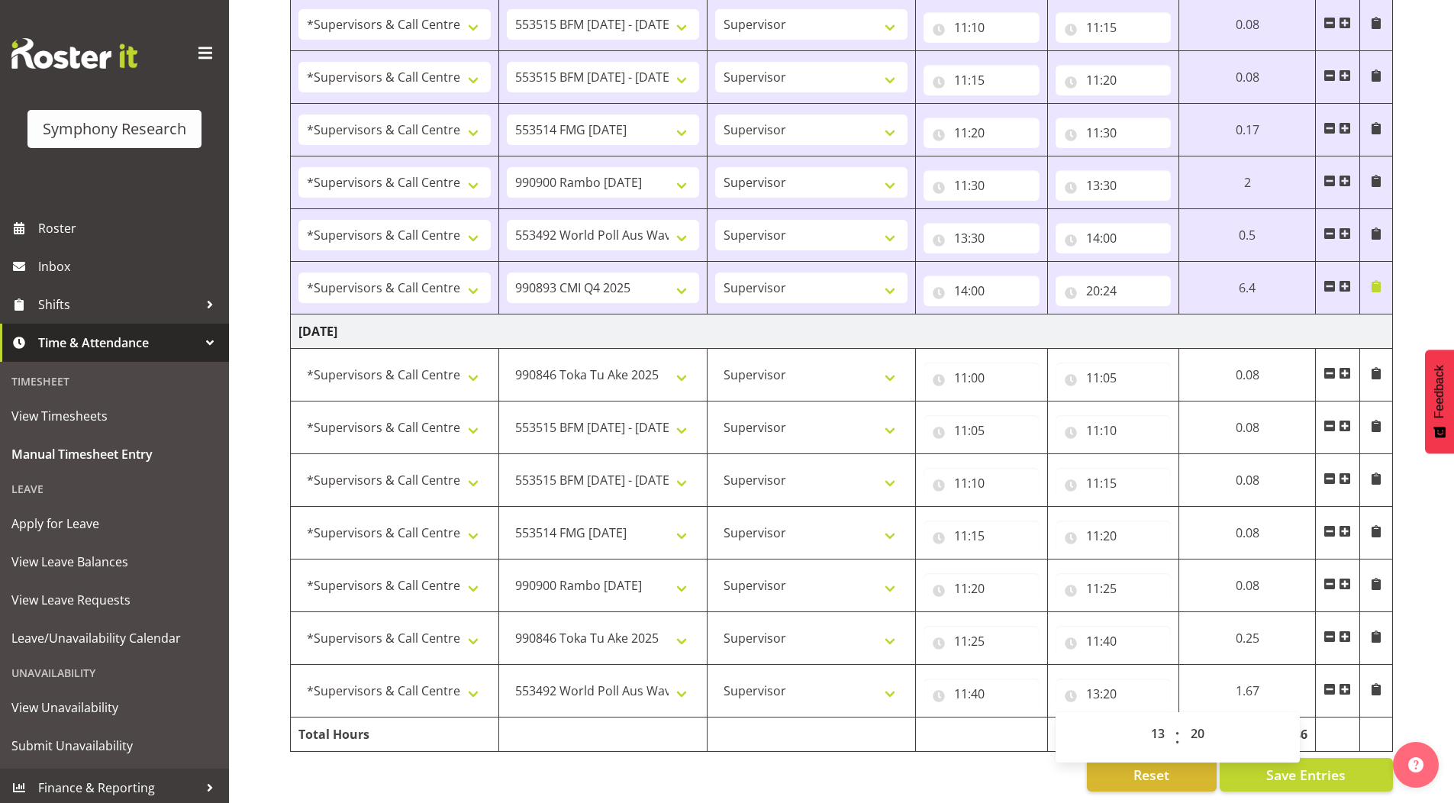
click at [1105, 689] on input "13:20" at bounding box center [1114, 694] width 116 height 31
drag, startPoint x: 1198, startPoint y: 731, endPoint x: 1196, endPoint y: 713, distance: 18.4
click at [1198, 731] on select "00 01 02 03 04 05 06 07 08 09 10 11 12 13 14 15 16 17 18 19 20 21 22 23 24 25 2…" at bounding box center [1199, 733] width 34 height 31
select select "25"
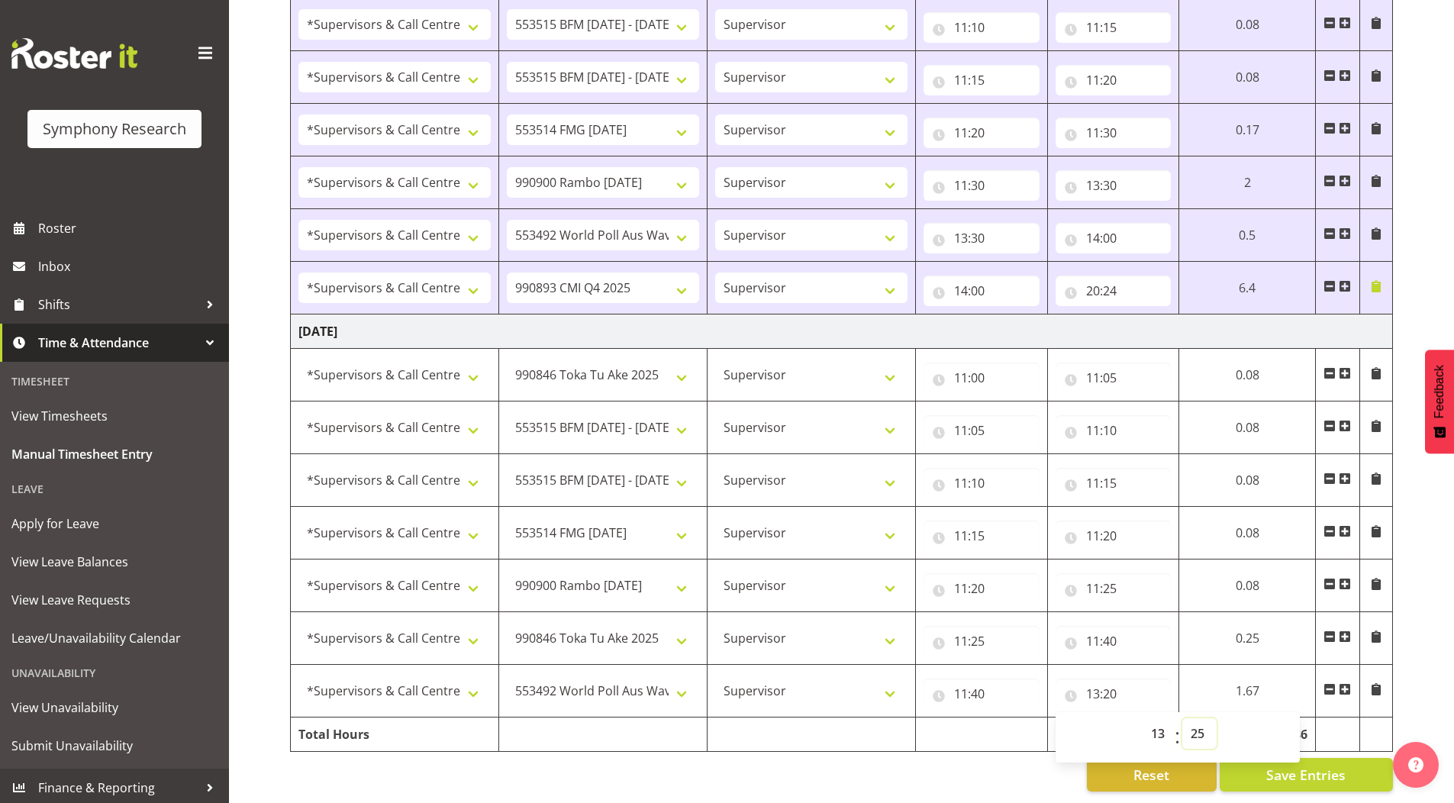
click at [1182, 718] on select "00 01 02 03 04 05 06 07 08 09 10 11 12 13 14 15 16 17 18 19 20 21 22 23 24 25 2…" at bounding box center [1199, 733] width 34 height 31
type input "13:25"
click at [1322, 765] on span "Save Entries" at bounding box center [1305, 775] width 79 height 20
